Goal: Task Accomplishment & Management: Complete application form

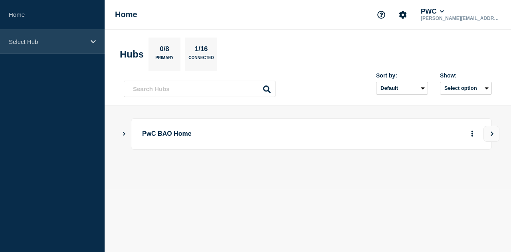
click at [28, 36] on div "Select Hub" at bounding box center [52, 42] width 105 height 24
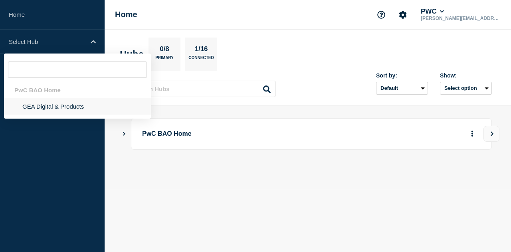
click at [59, 106] on li "GEA Digital & Products" at bounding box center [77, 106] width 147 height 16
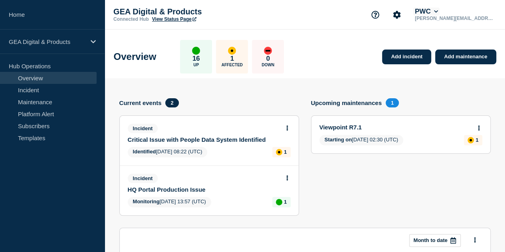
click at [440, 8] on button "PWC" at bounding box center [426, 12] width 26 height 8
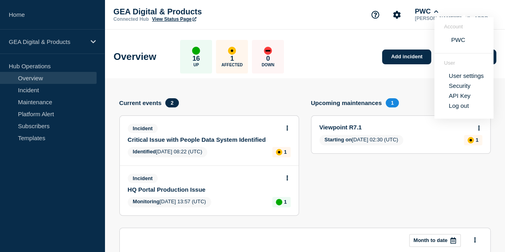
click at [460, 77] on link "User settings" at bounding box center [466, 75] width 35 height 7
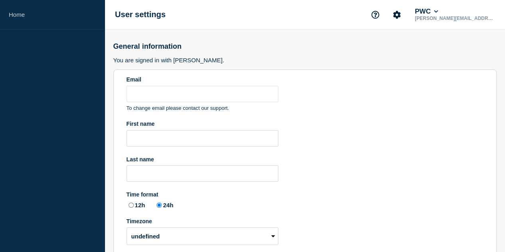
type input "taniya.s.sharma@pwc.com"
radio input "true"
select select "hub"
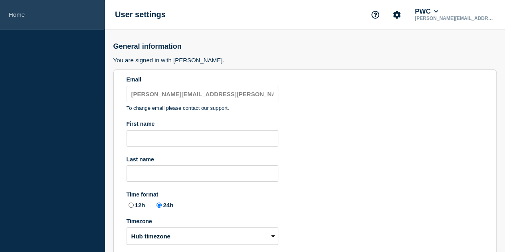
click at [64, 21] on link "Home" at bounding box center [52, 15] width 105 height 30
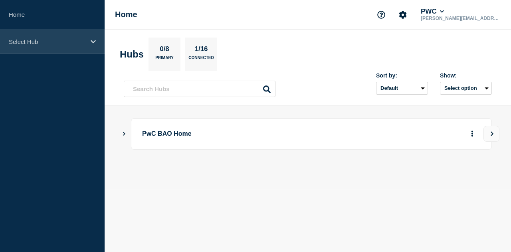
click at [63, 44] on p "Select Hub" at bounding box center [47, 41] width 77 height 7
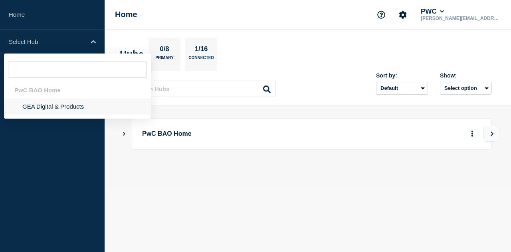
click at [62, 107] on li "GEA Digital & Products" at bounding box center [77, 106] width 147 height 16
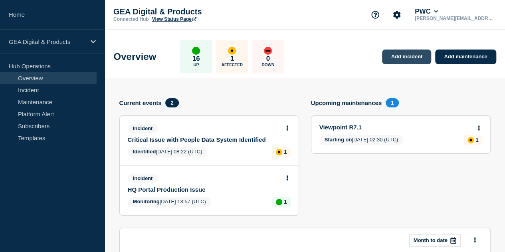
click at [386, 53] on link "Add incident" at bounding box center [406, 57] width 49 height 15
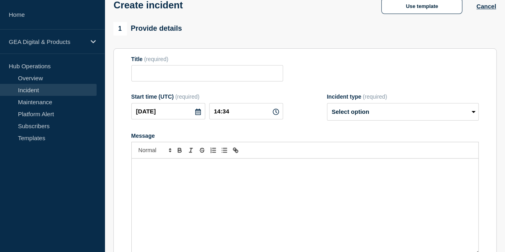
scroll to position [35, 0]
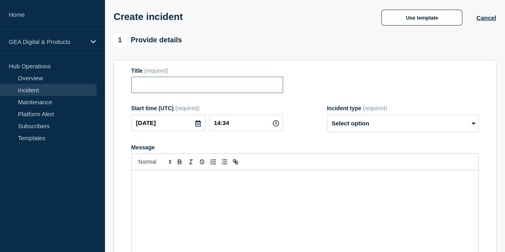
click at [256, 92] on input "Title" at bounding box center [207, 85] width 152 height 16
paste input "DPE Urgent Need for Author Restart"
drag, startPoint x: 199, startPoint y: 87, endPoint x: 155, endPoint y: 86, distance: 44.3
click at [155, 86] on input "DPE Urgent Need for Author Restart" at bounding box center [207, 85] width 152 height 16
type input "DPE Author Restart"
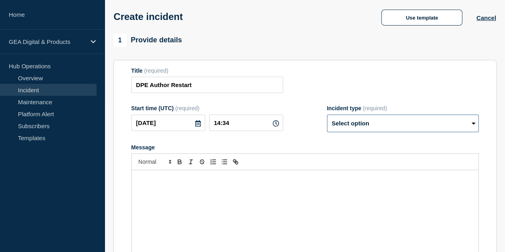
click at [386, 131] on select "Select option Investigating Identified Monitoring" at bounding box center [403, 124] width 152 height 18
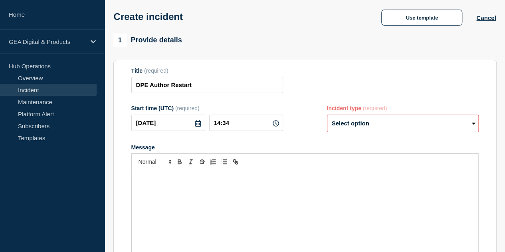
click at [238, 205] on div "Message" at bounding box center [305, 218] width 347 height 96
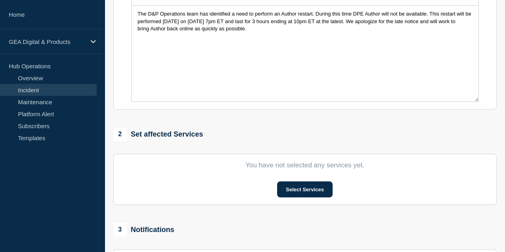
scroll to position [214, 0]
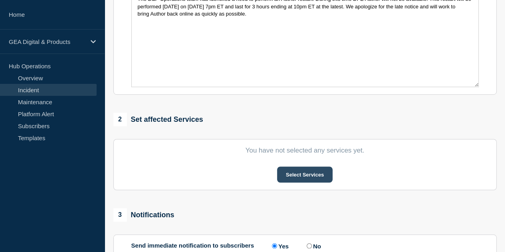
click at [287, 175] on button "Select Services" at bounding box center [304, 174] width 55 height 16
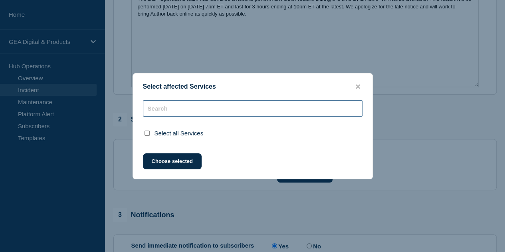
click at [212, 109] on div "Select all Services" at bounding box center [253, 121] width 240 height 43
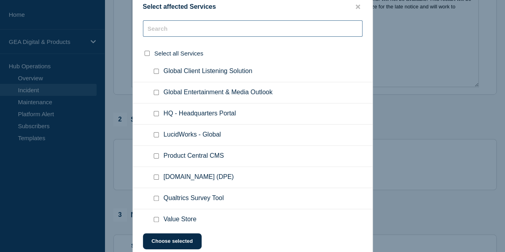
scroll to position [108, 0]
click at [179, 177] on span "PwC.COM (DPE)" at bounding box center [199, 178] width 70 height 8
click at [159, 179] on div at bounding box center [158, 178] width 12 height 8
click at [155, 178] on input "PwC.COM (DPE) checkbox" at bounding box center [156, 177] width 5 height 5
checkbox input "true"
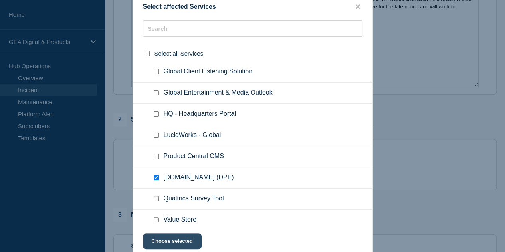
click at [188, 249] on button "Choose selected" at bounding box center [172, 241] width 59 height 16
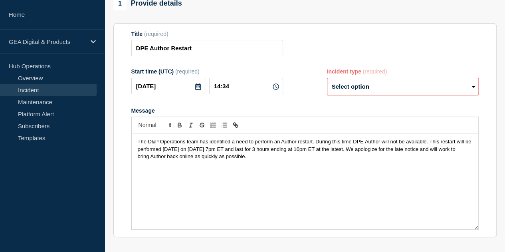
scroll to position [72, 0]
click at [338, 86] on select "Select option Investigating Identified Monitoring" at bounding box center [403, 86] width 152 height 18
select select "investigating"
click at [327, 79] on select "Select option Investigating Identified Monitoring" at bounding box center [403, 86] width 152 height 18
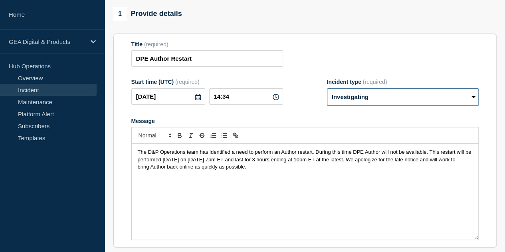
scroll to position [62, 0]
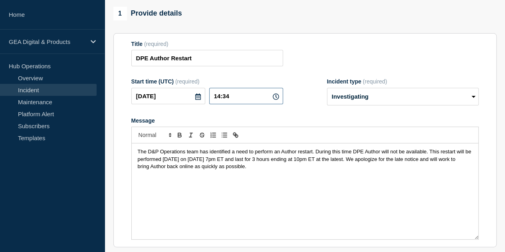
click at [241, 96] on input "14:34" at bounding box center [246, 96] width 74 height 16
type input "14:45"
click at [263, 183] on div "The D&P Operations team has identified a need to perform an Author restart. Dur…" at bounding box center [305, 191] width 347 height 96
click at [192, 159] on span "The D&P Operations team has identified a need to perform an Author restart. Dur…" at bounding box center [305, 159] width 335 height 21
click at [208, 161] on span "The D&P Operations team has identified a need to perform an Author restart. Dur…" at bounding box center [305, 159] width 335 height 21
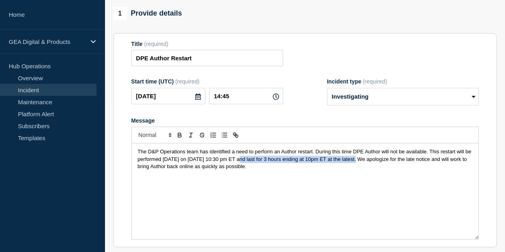
drag, startPoint x: 235, startPoint y: 160, endPoint x: 353, endPoint y: 159, distance: 118.6
click at [353, 159] on span "The D&P Operations team has identified a need to perform an Author restart. Dur…" at bounding box center [305, 159] width 335 height 21
click at [263, 177] on div "The D&P Operations team has identified a need to perform an Author restart. Dur…" at bounding box center [305, 191] width 347 height 96
click at [309, 159] on span "The D&P Operations team has identified a need to perform an Author restart. Dur…" at bounding box center [305, 159] width 335 height 21
drag, startPoint x: 261, startPoint y: 168, endPoint x: 115, endPoint y: 134, distance: 150.0
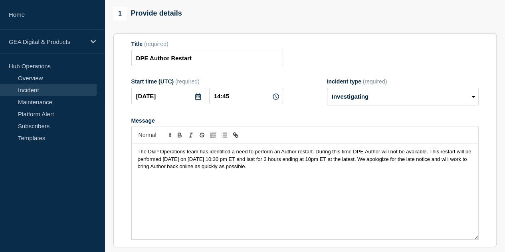
click at [115, 134] on section "Title (required) DPE Author Restart Start time (UTC) (required) 2025-09-04 14:4…" at bounding box center [304, 140] width 383 height 214
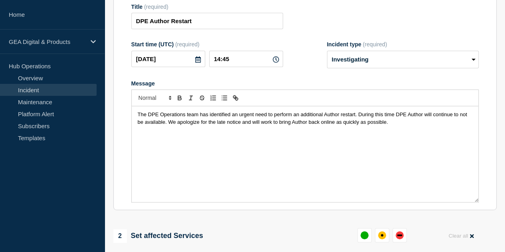
scroll to position [100, 0]
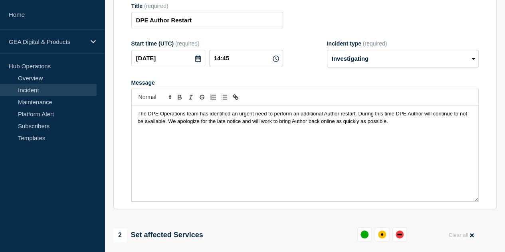
click at [390, 124] on p "The DPE Operations team has identified an urgent need to perform an additional …" at bounding box center [305, 117] width 335 height 15
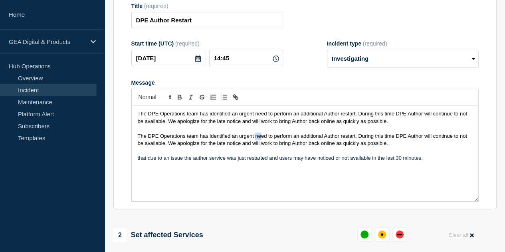
drag, startPoint x: 255, startPoint y: 135, endPoint x: 261, endPoint y: 139, distance: 7.3
click at [261, 139] on span "The DPE Operations team has identified an urgent need to perform an additional …" at bounding box center [303, 139] width 331 height 13
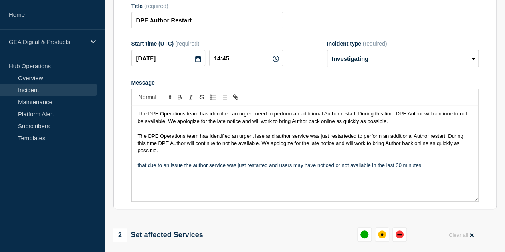
click at [260, 138] on span "The DPE Operations team has identified an urgent isse and author service was ju…" at bounding box center [301, 143] width 327 height 21
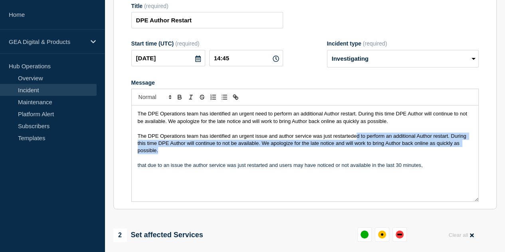
drag, startPoint x: 355, startPoint y: 136, endPoint x: 411, endPoint y: 155, distance: 59.2
click at [411, 154] on p "The DPE Operations team has identified an urgent issue and author service was j…" at bounding box center [305, 144] width 335 height 22
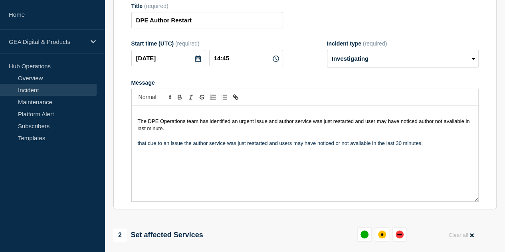
drag, startPoint x: 399, startPoint y: 127, endPoint x: 104, endPoint y: 95, distance: 296.8
click at [104, 95] on div "Home GEA Digital & Products Hub Operations Overview Incident Maintenance Platfo…" at bounding box center [252, 199] width 505 height 599
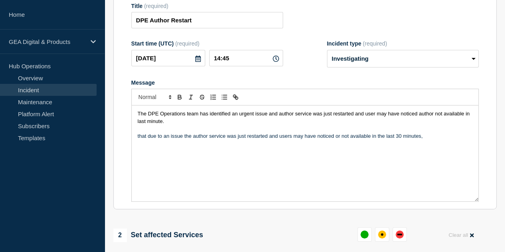
drag, startPoint x: 134, startPoint y: 137, endPoint x: 458, endPoint y: 139, distance: 323.8
click at [458, 139] on div "The DPE Operations team has identified an urgent issue and author service was j…" at bounding box center [305, 153] width 347 height 96
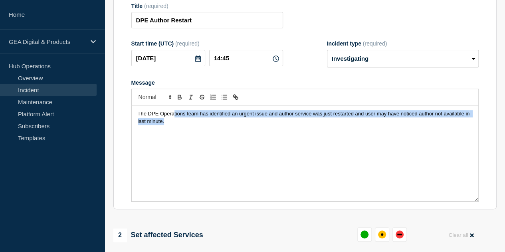
drag, startPoint x: 173, startPoint y: 117, endPoint x: 293, endPoint y: 120, distance: 119.8
click at [293, 120] on p "The DPE Operations team has identified an urgent issue and author service was j…" at bounding box center [305, 117] width 335 height 15
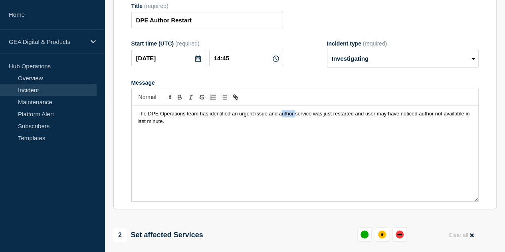
drag, startPoint x: 296, startPoint y: 116, endPoint x: 282, endPoint y: 118, distance: 14.2
click at [282, 118] on span "The DPE Operations team has identified an urgent issue and author service was j…" at bounding box center [304, 117] width 333 height 13
drag, startPoint x: 369, startPoint y: 114, endPoint x: 357, endPoint y: 115, distance: 12.0
click at [357, 115] on span "The DPE Operations team has identified an urgent issue and author service was j…" at bounding box center [304, 117] width 333 height 13
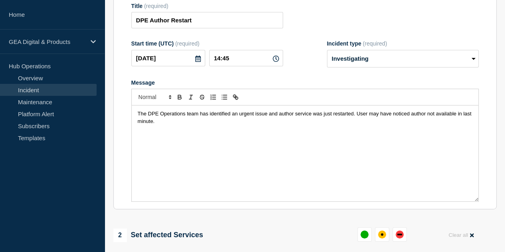
click at [248, 135] on div "The DPE Operations team has identified an urgent issue and author service was j…" at bounding box center [305, 153] width 347 height 96
click at [206, 129] on p "Message" at bounding box center [305, 128] width 335 height 7
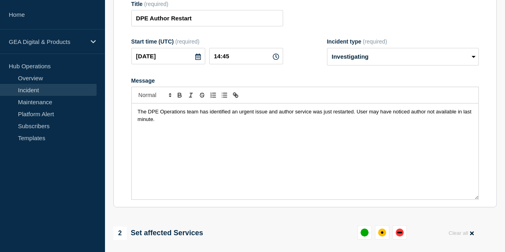
scroll to position [111, 0]
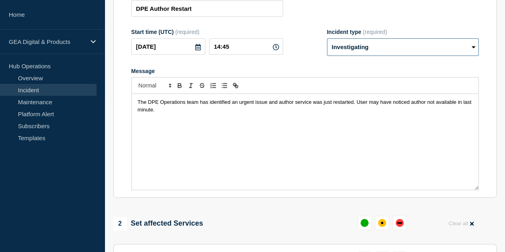
click at [348, 45] on select "Select option Investigating Identified Monitoring" at bounding box center [403, 47] width 152 height 18
select select "monitoring"
click at [327, 40] on select "Select option Investigating Identified Monitoring" at bounding box center [403, 47] width 152 height 18
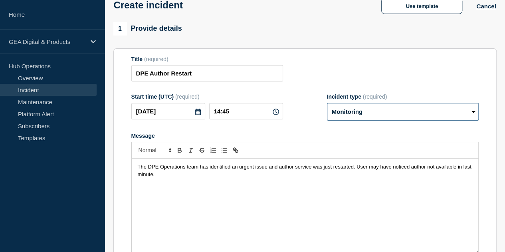
scroll to position [47, 0]
click at [138, 167] on span "The DPE Operations team has identified an urgent issue and author service was j…" at bounding box center [305, 169] width 335 height 13
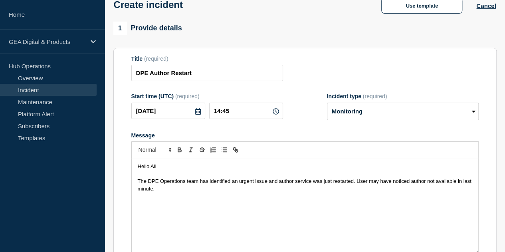
click at [171, 198] on div "Hello All. The DPE Operations team has identified an urgent issue and author se…" at bounding box center [305, 206] width 347 height 96
click at [161, 164] on div "Hello All. The DPE Operations team has identified an urgent issue and author se…" at bounding box center [305, 206] width 347 height 96
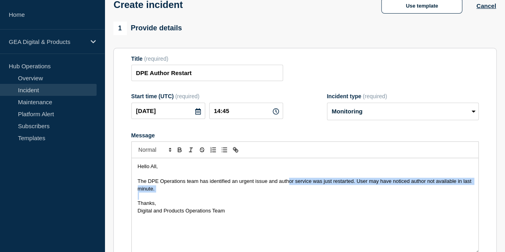
drag, startPoint x: 289, startPoint y: 180, endPoint x: 353, endPoint y: 199, distance: 66.6
click at [353, 199] on div "Hello All, The DPE Operations team has identified an urgent issue and author se…" at bounding box center [305, 206] width 347 height 96
click at [353, 199] on p "Message" at bounding box center [305, 195] width 335 height 7
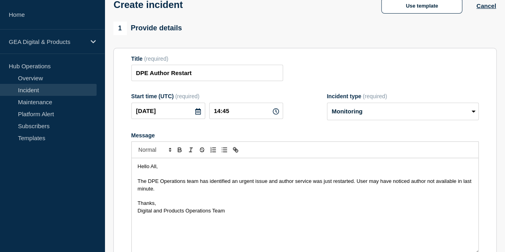
click at [186, 194] on p "Message" at bounding box center [305, 195] width 335 height 7
click at [164, 188] on p "The DPE Operations team has identified an urgent issue and author service was j…" at bounding box center [305, 185] width 335 height 15
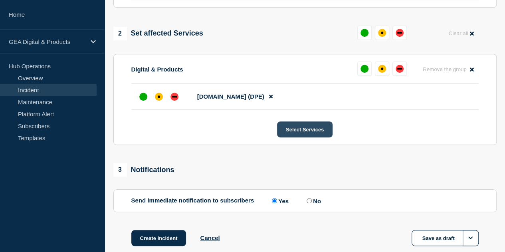
scroll to position [349, 0]
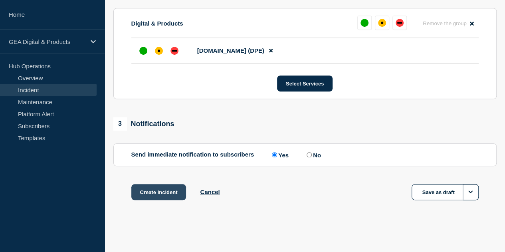
click at [170, 190] on button "Create incident" at bounding box center [158, 192] width 55 height 16
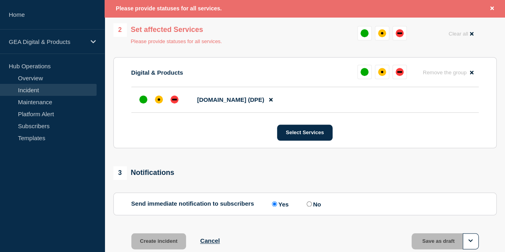
scroll to position [260, 0]
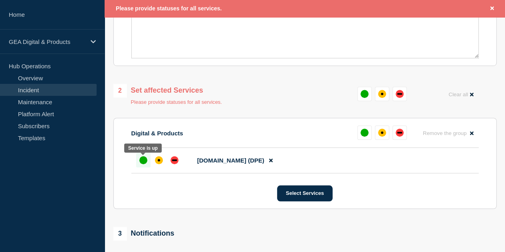
click at [142, 158] on div "up" at bounding box center [143, 160] width 8 height 8
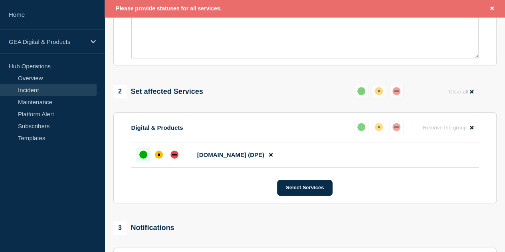
scroll to position [366, 0]
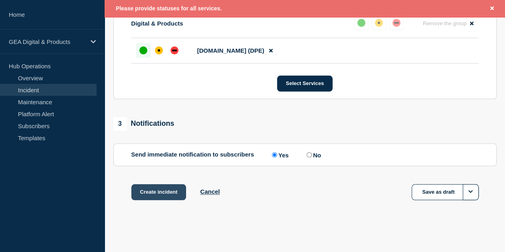
click at [144, 195] on button "Create incident" at bounding box center [158, 192] width 55 height 16
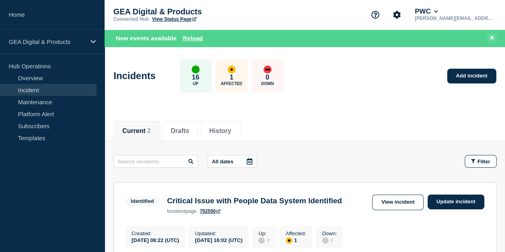
click at [492, 36] on icon at bounding box center [492, 37] width 4 height 5
